Goal: Information Seeking & Learning: Check status

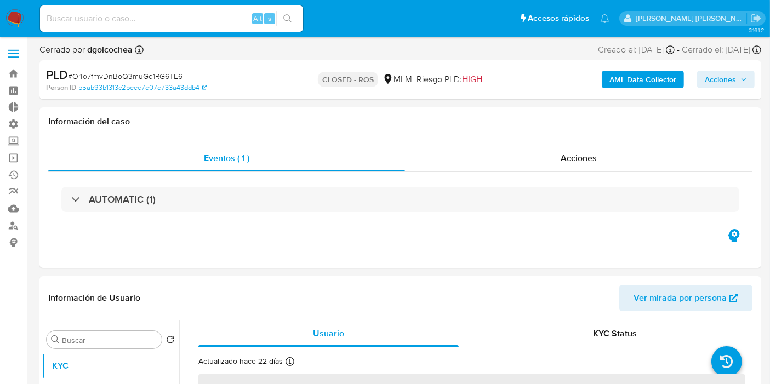
select select "10"
click at [151, 19] on input at bounding box center [171, 19] width 263 height 14
paste input "117755086"
type input "117755086"
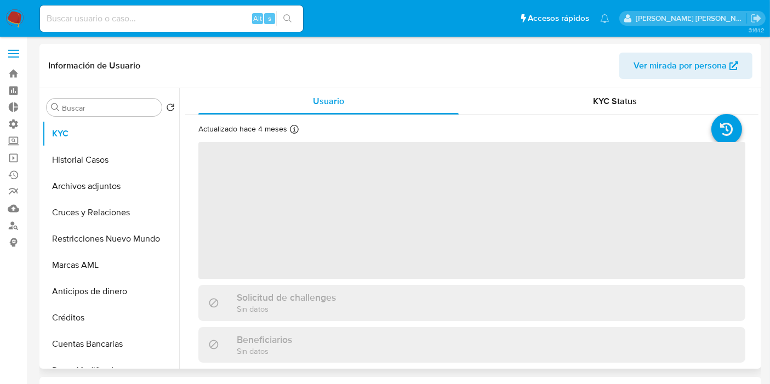
select select "10"
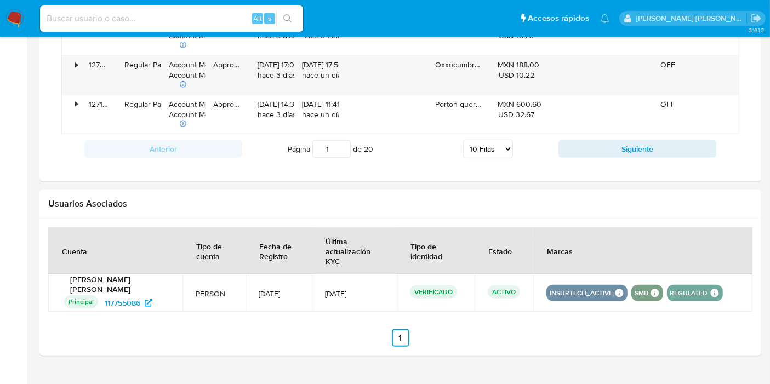
scroll to position [1129, 0]
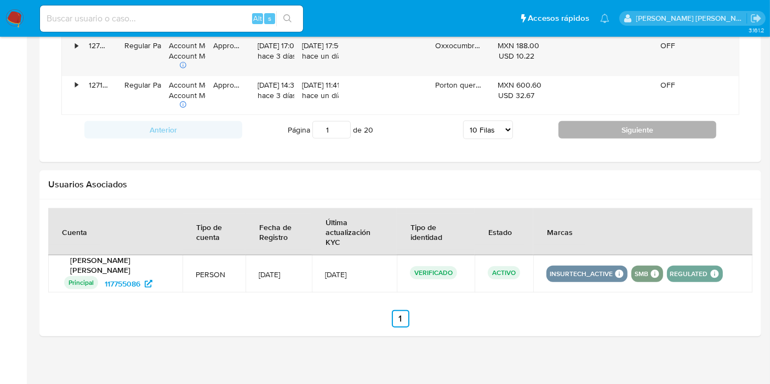
click at [649, 129] on button "Siguiente" at bounding box center [637, 130] width 158 height 18
type input "2"
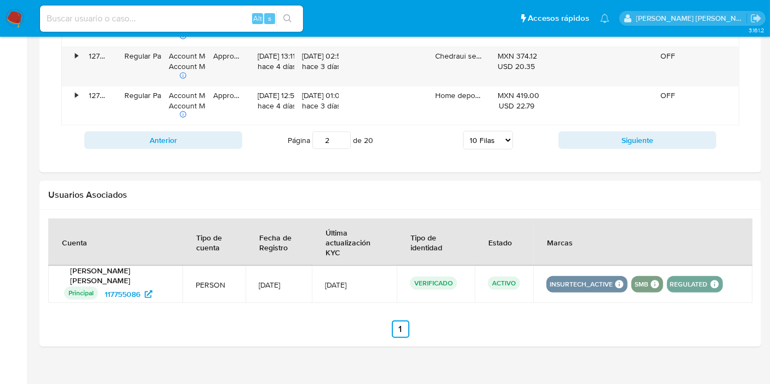
click at [499, 135] on select "5 Filas 10 Filas 20 Filas 25 Filas 50 Filas 100 Filas" at bounding box center [488, 140] width 50 height 19
select select "100"
click at [463, 131] on select "5 Filas 10 Filas 20 Filas 25 Filas 50 Filas 100 Filas" at bounding box center [488, 140] width 50 height 19
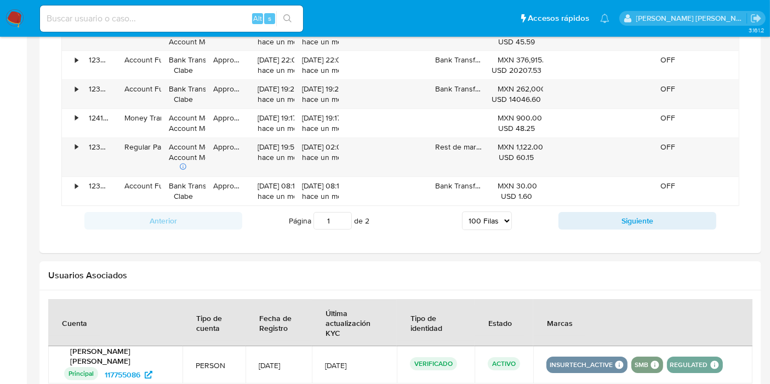
scroll to position [3990, 0]
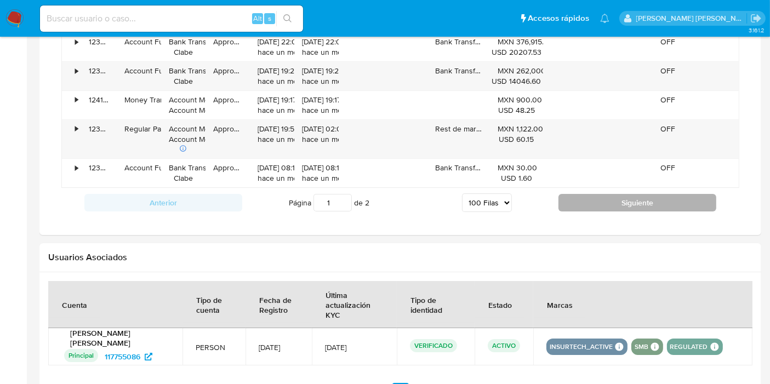
click at [631, 194] on button "Siguiente" at bounding box center [637, 203] width 158 height 18
type input "2"
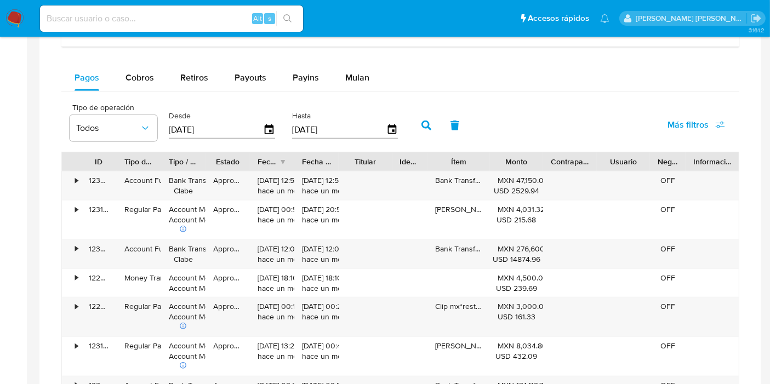
scroll to position [631, 0]
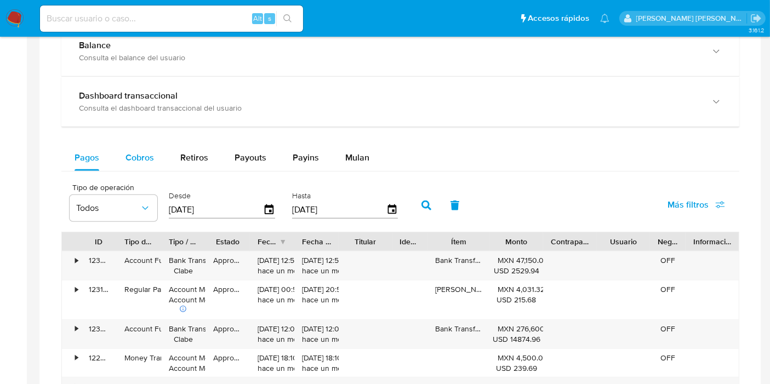
click at [135, 149] on div "Cobros" at bounding box center [139, 158] width 28 height 26
select select "10"
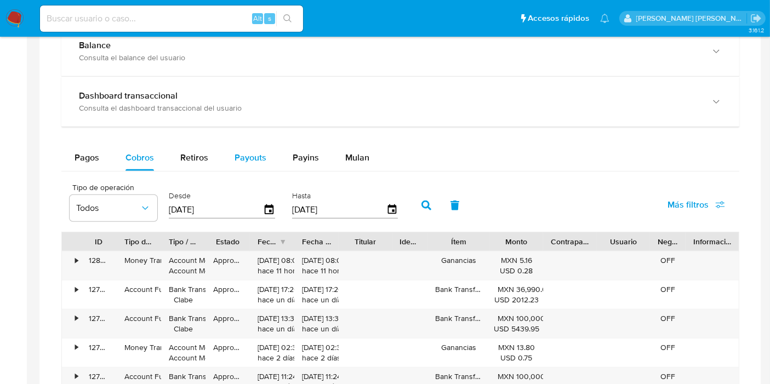
click at [251, 152] on span "Payouts" at bounding box center [250, 157] width 32 height 13
select select "10"
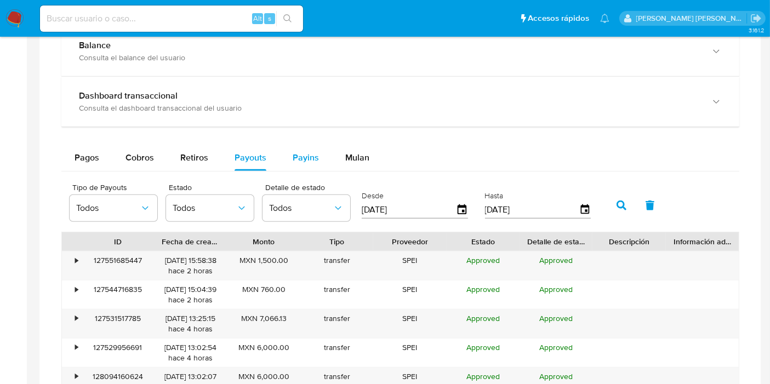
click at [299, 156] on span "Payins" at bounding box center [306, 157] width 26 height 13
select select "10"
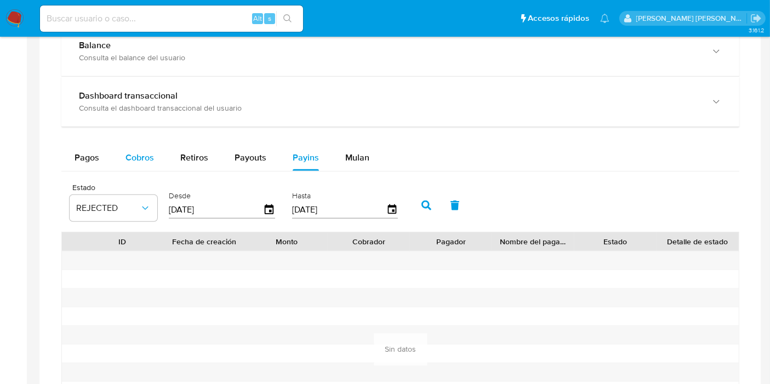
click at [141, 159] on span "Cobros" at bounding box center [139, 157] width 28 height 13
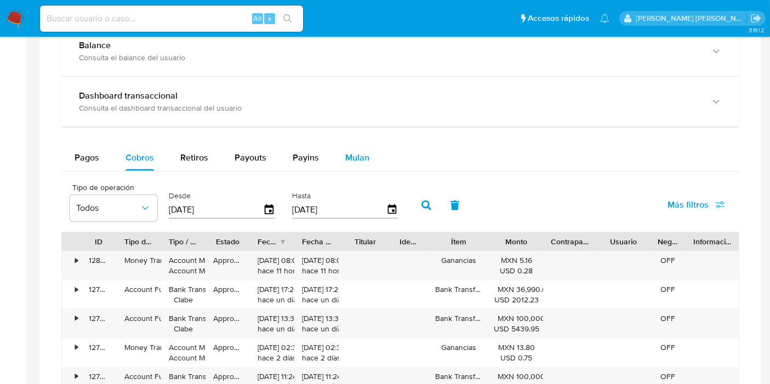
click at [340, 156] on button "Mulan" at bounding box center [357, 158] width 50 height 26
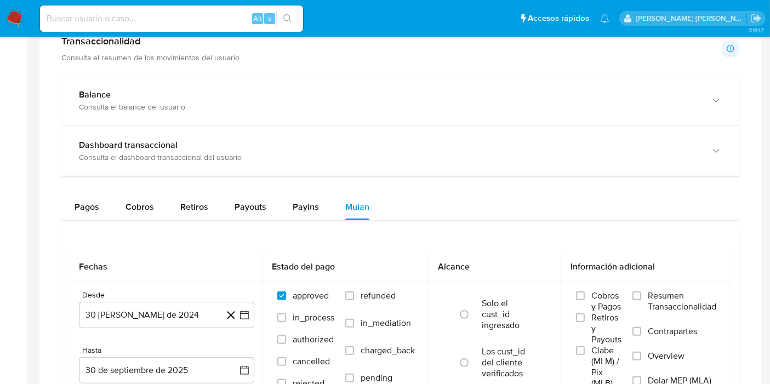
scroll to position [599, 0]
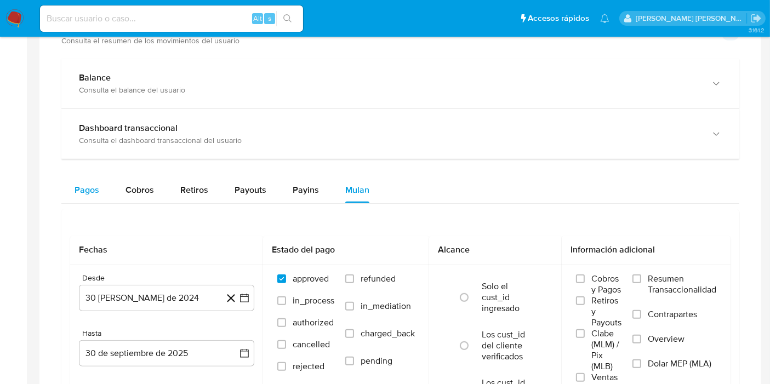
click at [89, 187] on span "Pagos" at bounding box center [87, 190] width 25 height 13
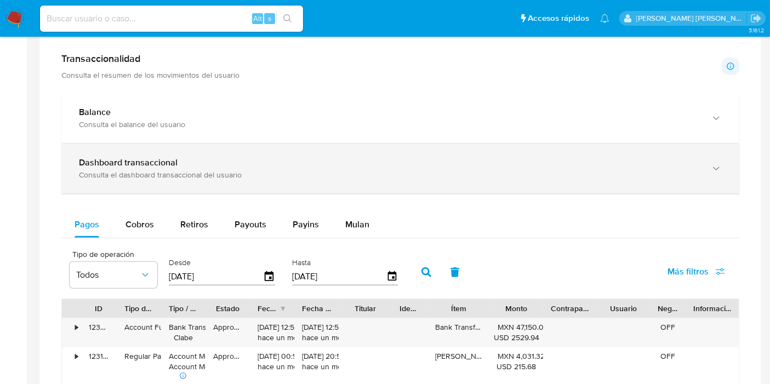
scroll to position [538, 0]
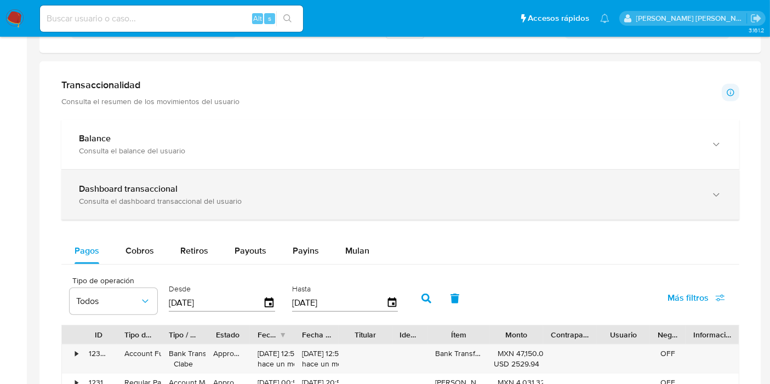
click at [712, 196] on icon "button" at bounding box center [716, 195] width 11 height 11
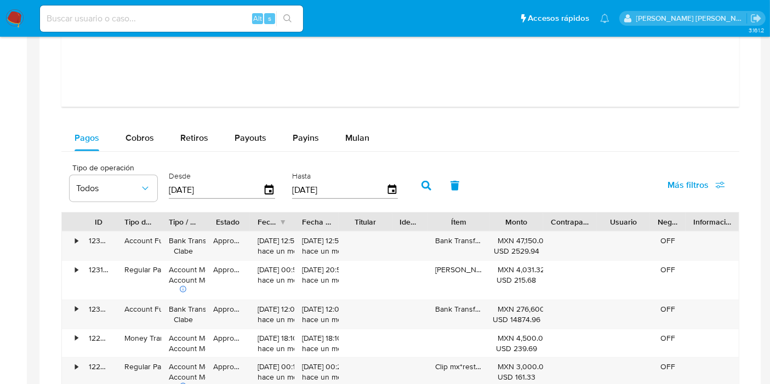
scroll to position [1147, 0]
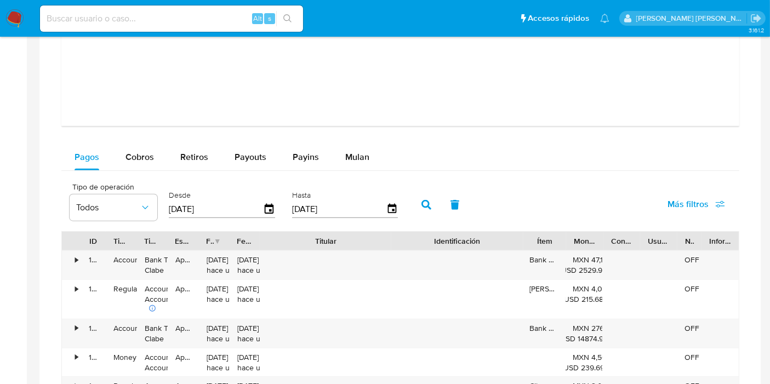
drag, startPoint x: 386, startPoint y: 243, endPoint x: 465, endPoint y: 244, distance: 78.4
click at [465, 244] on div "ID Tipo de operación Tipo / Método Estado Fecha de creación Fecha de aprobación…" at bounding box center [400, 241] width 677 height 19
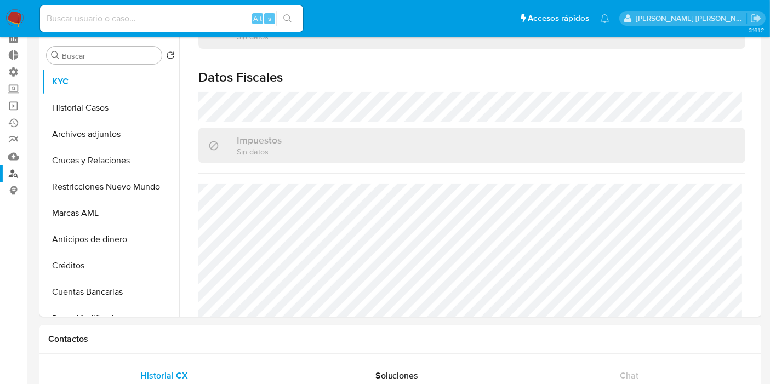
scroll to position [0, 0]
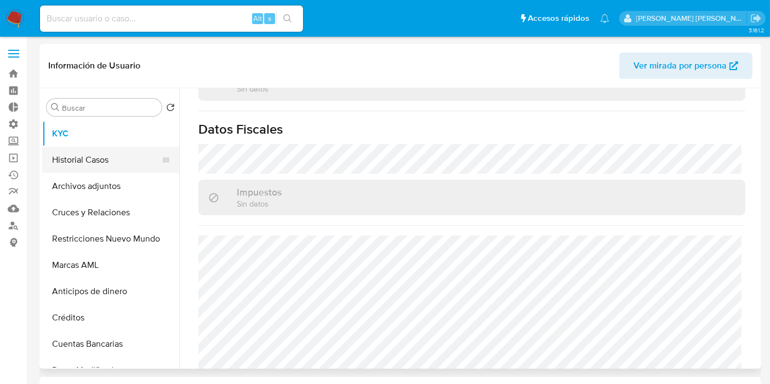
click at [87, 164] on button "Historial Casos" at bounding box center [106, 160] width 128 height 26
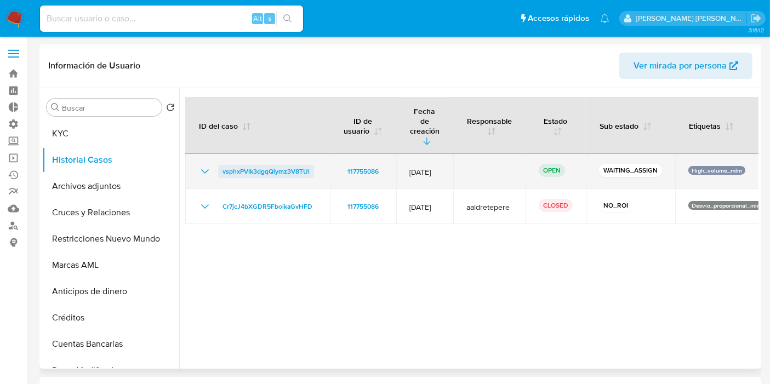
drag, startPoint x: 322, startPoint y: 154, endPoint x: 220, endPoint y: 156, distance: 101.9
click at [220, 156] on td "vsphxPVIk3dgqQiymz3V8TUl" at bounding box center [257, 171] width 145 height 35
click at [285, 165] on span "vsphxPVIk3dgqQiymz3V8TUl" at bounding box center [265, 171] width 87 height 13
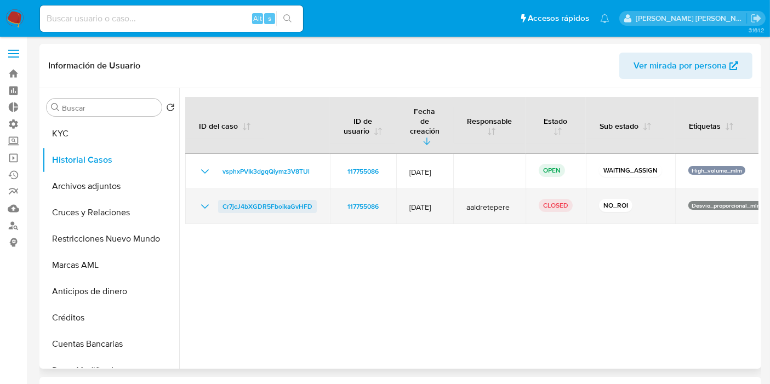
click at [273, 200] on span "Cr7jcJ4bXGDR5FboikaGvHFD" at bounding box center [267, 206] width 90 height 13
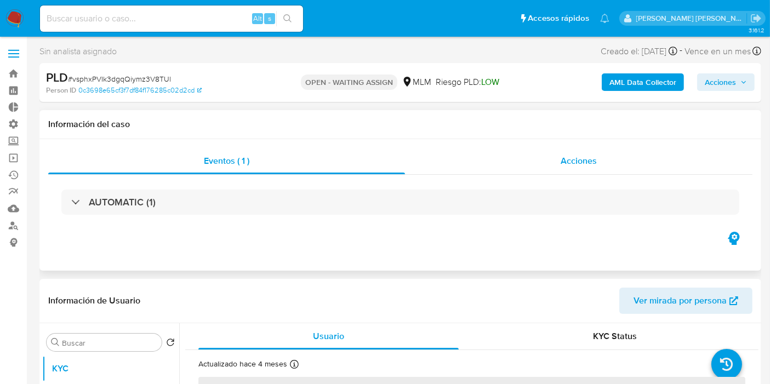
select select "10"
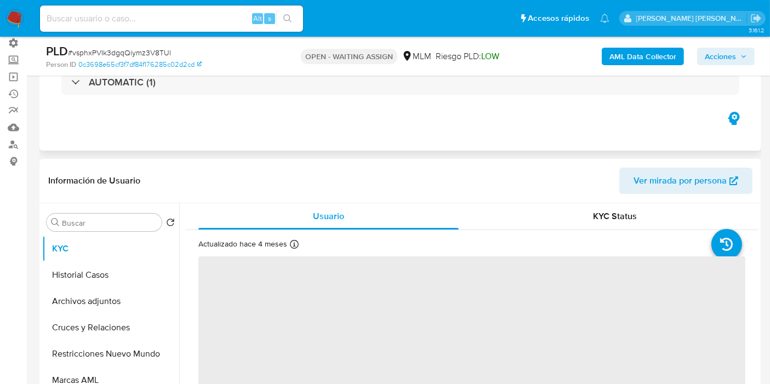
scroll to position [122, 0]
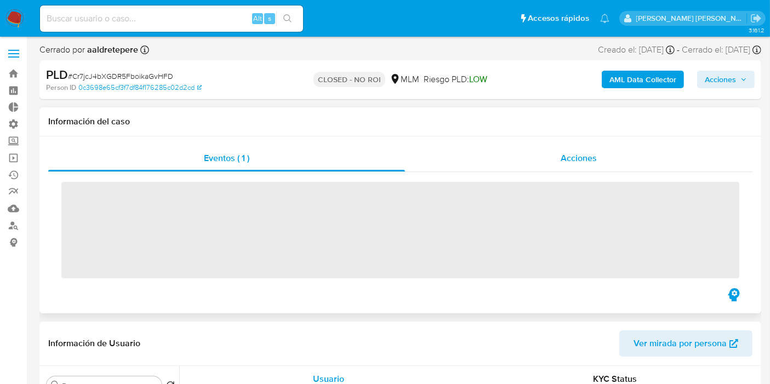
select select "10"
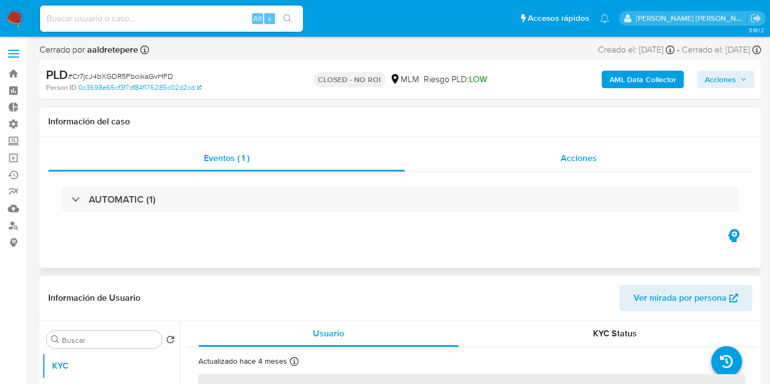
click at [576, 157] on span "Acciones" at bounding box center [578, 158] width 36 height 13
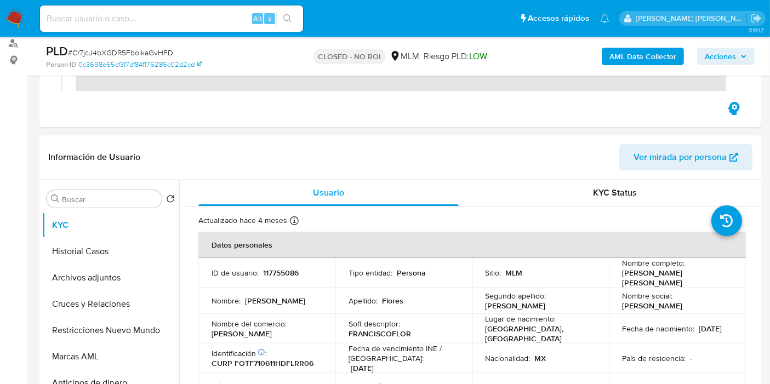
scroll to position [304, 0]
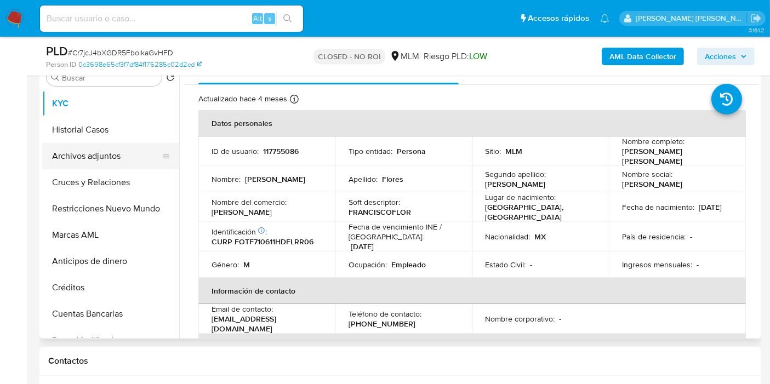
click at [80, 152] on button "Archivos adjuntos" at bounding box center [106, 156] width 128 height 26
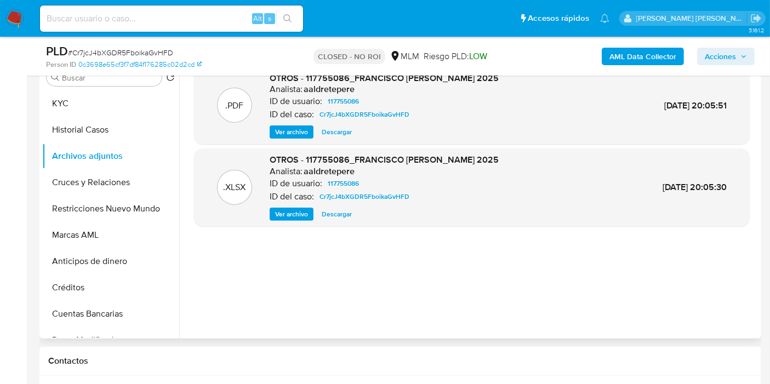
click at [334, 215] on span "Descargar" at bounding box center [337, 214] width 30 height 11
